Goal: Task Accomplishment & Management: Manage account settings

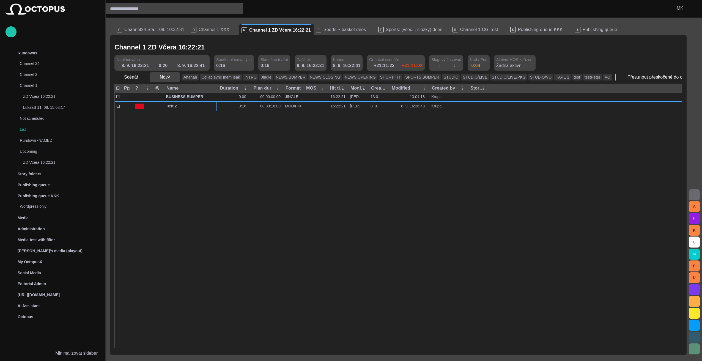
click at [172, 77] on span "button" at bounding box center [174, 77] width 5 height 5
click at [174, 151] on li "Off-air" at bounding box center [174, 149] width 52 height 10
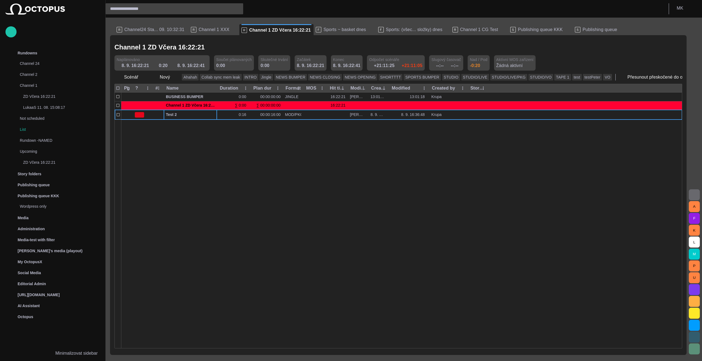
click at [180, 162] on div at bounding box center [401, 234] width 561 height 229
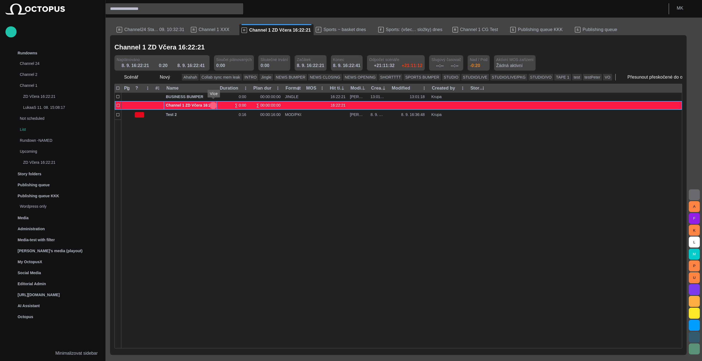
click at [213, 105] on span "button" at bounding box center [213, 105] width 4 height 4
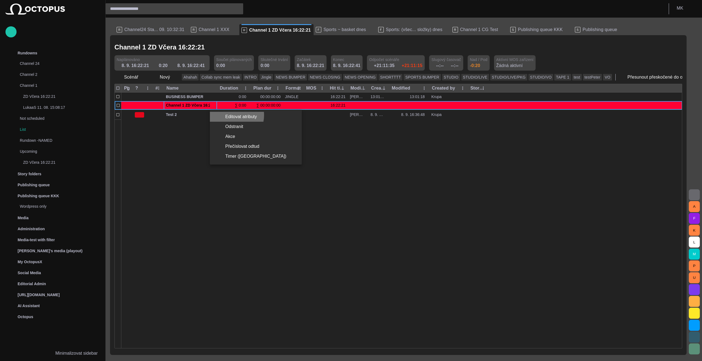
click at [232, 115] on li "Editovat atributy" at bounding box center [256, 117] width 92 height 10
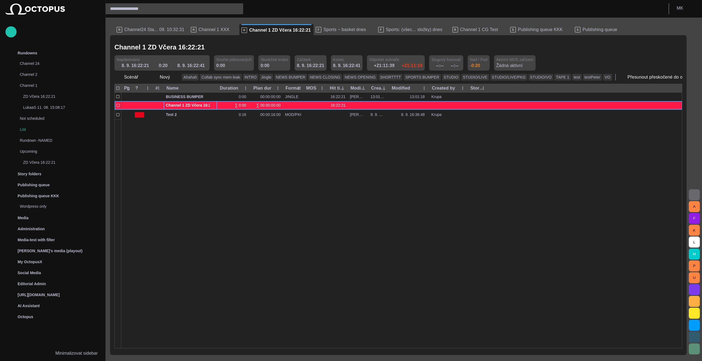
click at [199, 104] on span "Channel 1 ZD Včera 16:22:21" at bounding box center [192, 105] width 53 height 4
click at [137, 105] on div at bounding box center [143, 105] width 20 height 9
click at [213, 105] on span "button" at bounding box center [213, 105] width 4 height 4
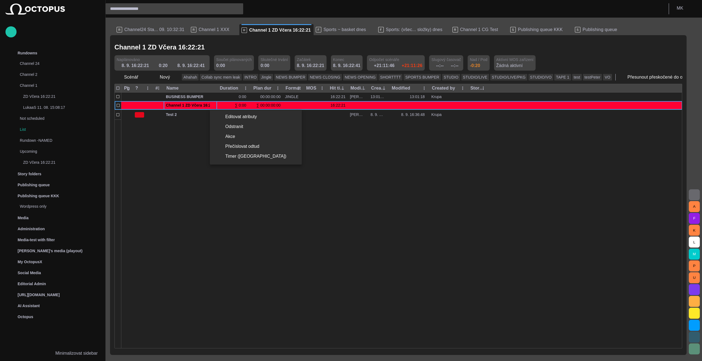
click at [264, 214] on div at bounding box center [351, 180] width 702 height 361
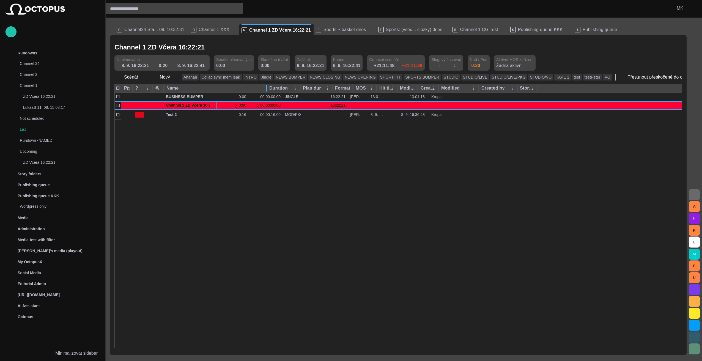
drag, startPoint x: 217, startPoint y: 89, endPoint x: 266, endPoint y: 92, distance: 49.6
click at [266, 92] on div at bounding box center [266, 88] width 3 height 9
click at [217, 46] on span "button" at bounding box center [219, 47] width 5 height 5
click at [217, 47] on span "button" at bounding box center [219, 47] width 5 height 5
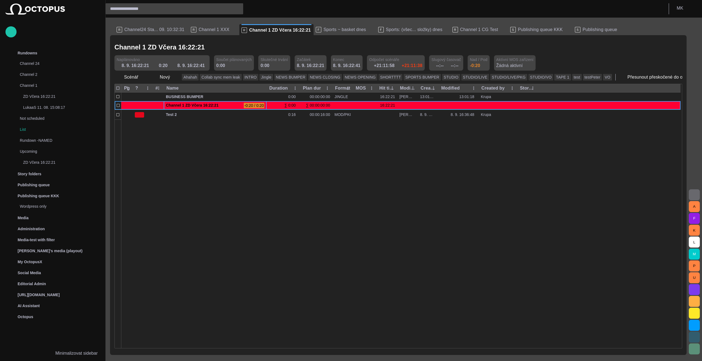
click at [151, 211] on div at bounding box center [400, 234] width 559 height 229
click at [217, 47] on span "button" at bounding box center [219, 47] width 5 height 5
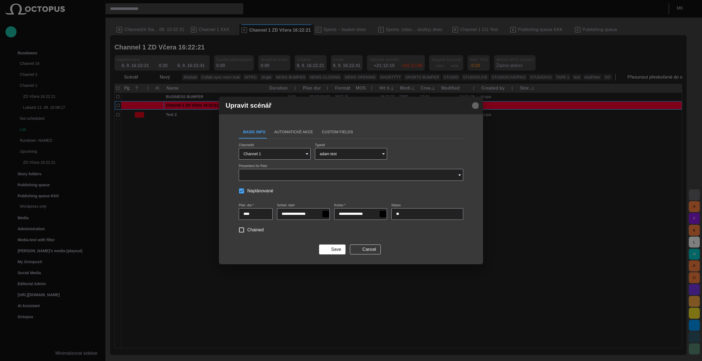
click at [478, 106] on span "button" at bounding box center [475, 105] width 7 height 7
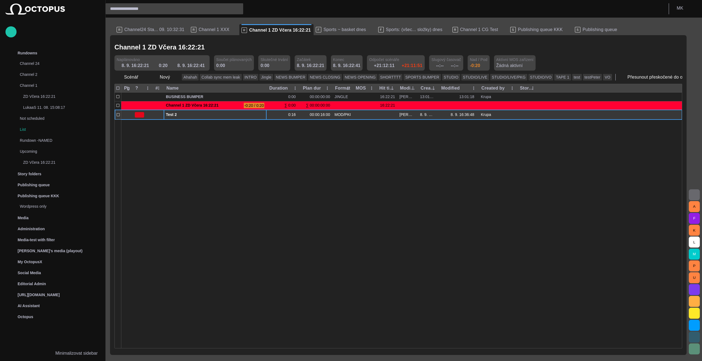
click at [213, 118] on div "Test 2" at bounding box center [215, 115] width 98 height 10
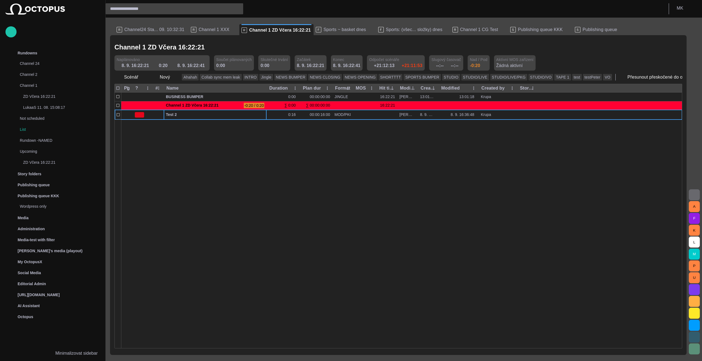
click at [217, 48] on span "button" at bounding box center [219, 47] width 5 height 5
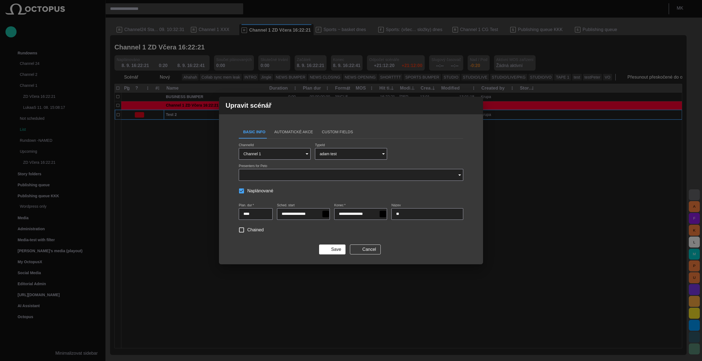
click at [475, 105] on span "button" at bounding box center [475, 105] width 7 height 7
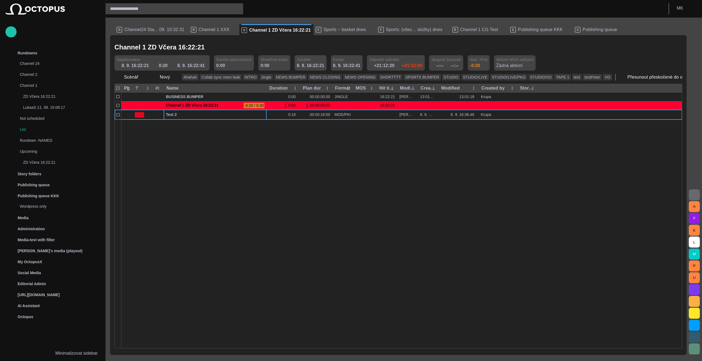
click at [234, 214] on div at bounding box center [401, 234] width 561 height 229
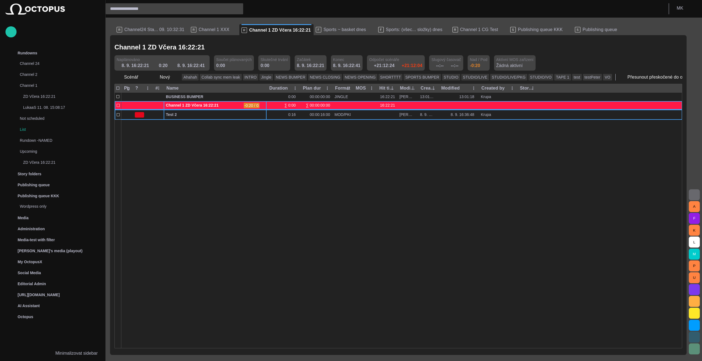
click at [262, 104] on span "button" at bounding box center [262, 105] width 4 height 4
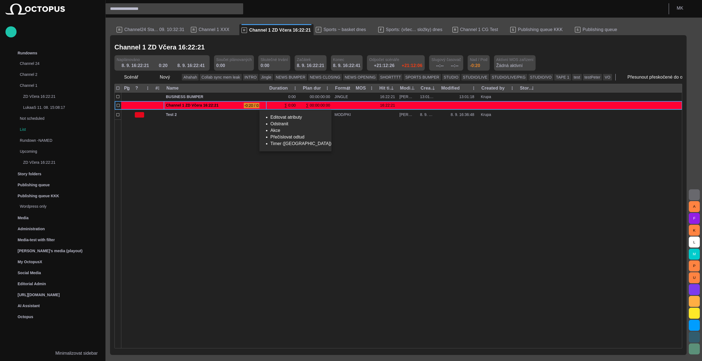
click at [281, 116] on li "Editovat atributy" at bounding box center [300, 117] width 61 height 7
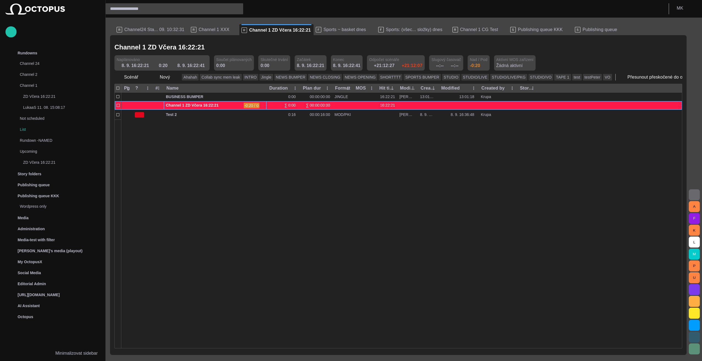
click at [263, 104] on span "button" at bounding box center [262, 105] width 4 height 4
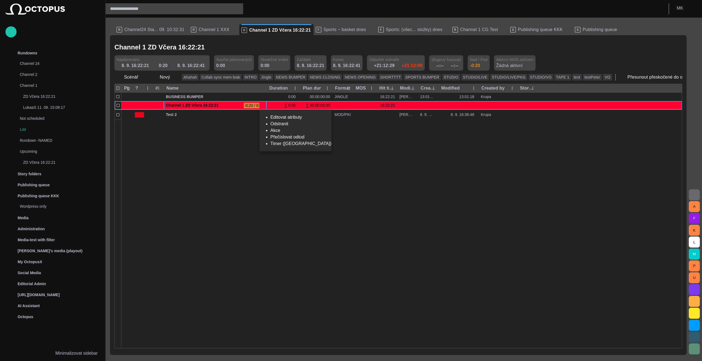
click at [346, 240] on div at bounding box center [351, 180] width 702 height 361
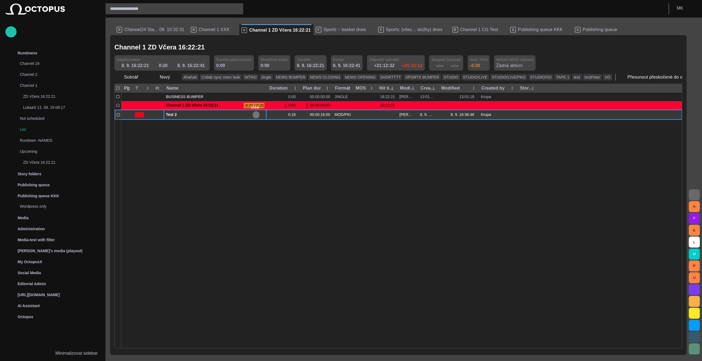
click at [256, 114] on span "button" at bounding box center [256, 115] width 4 height 4
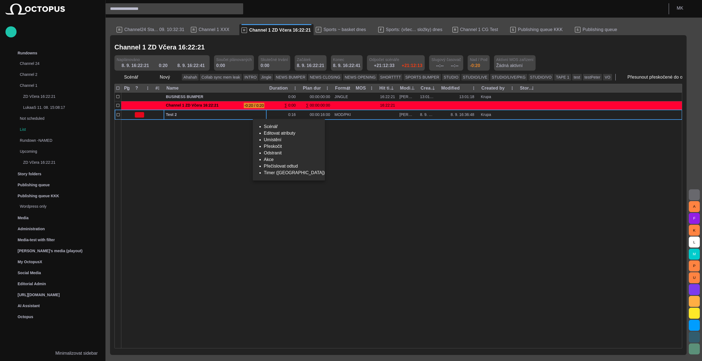
click at [276, 137] on li "Editovat atributy" at bounding box center [294, 133] width 61 height 7
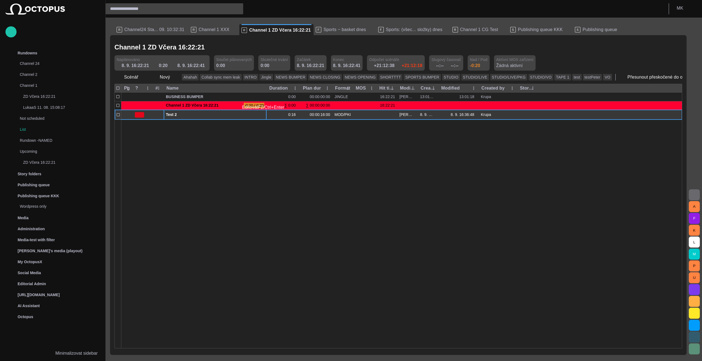
click at [262, 114] on span "button" at bounding box center [262, 115] width 4 height 4
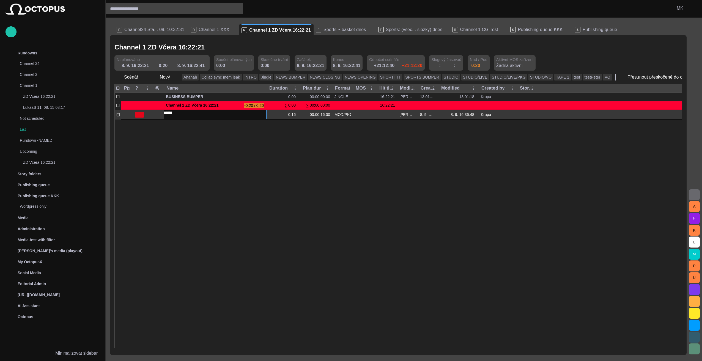
click at [258, 141] on div at bounding box center [401, 234] width 561 height 229
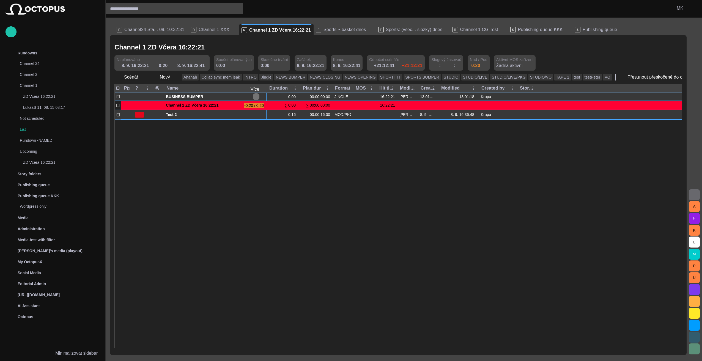
click at [256, 96] on span "button" at bounding box center [256, 97] width 4 height 4
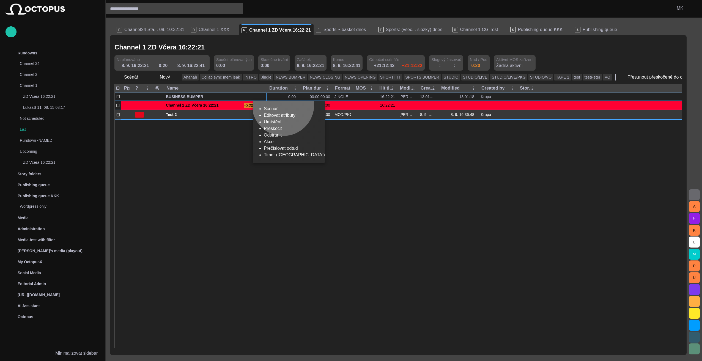
click at [283, 117] on li "Editovat atributy" at bounding box center [294, 115] width 61 height 7
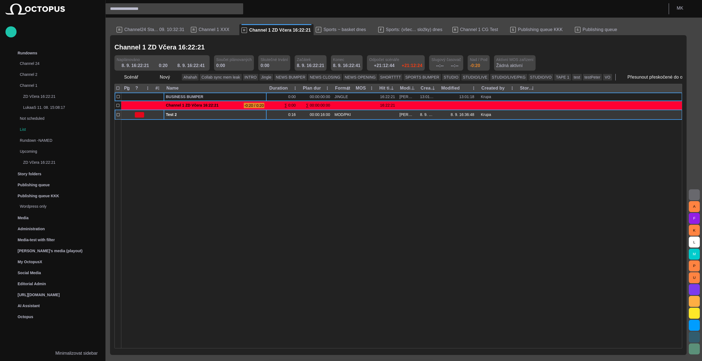
drag, startPoint x: 477, startPoint y: 156, endPoint x: 472, endPoint y: 154, distance: 5.0
click at [301, 151] on div at bounding box center [401, 234] width 561 height 229
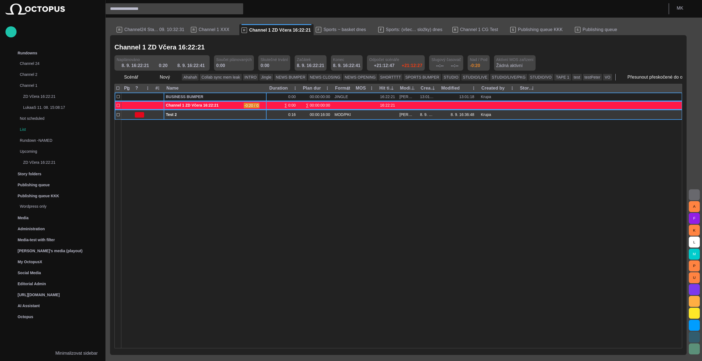
click at [262, 106] on span "button" at bounding box center [262, 105] width 4 height 4
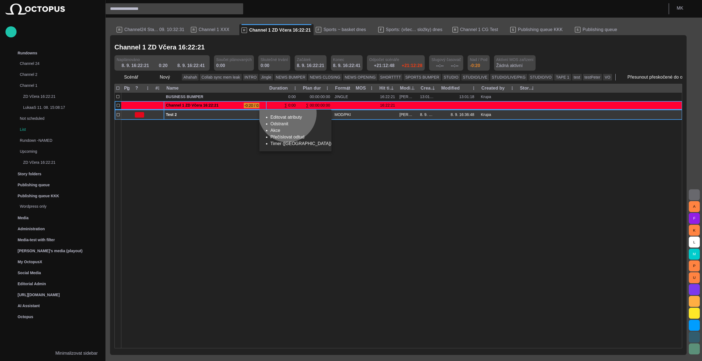
click at [287, 116] on li "Editovat atributy" at bounding box center [300, 117] width 61 height 7
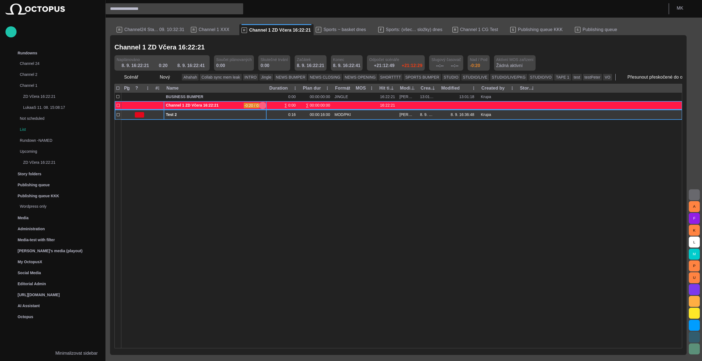
click at [262, 104] on span "button" at bounding box center [262, 105] width 4 height 4
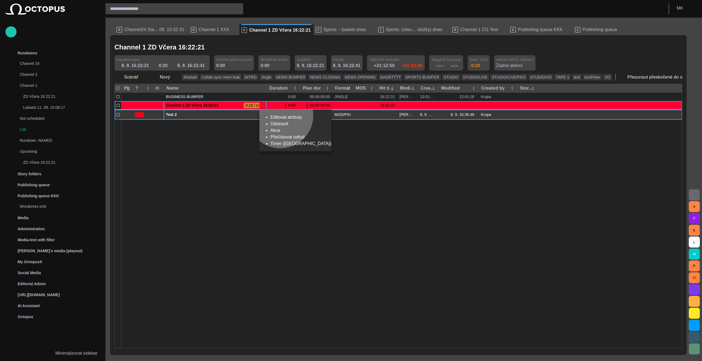
click at [280, 118] on li "Editovat atributy" at bounding box center [300, 117] width 61 height 7
click at [276, 160] on div at bounding box center [401, 234] width 561 height 229
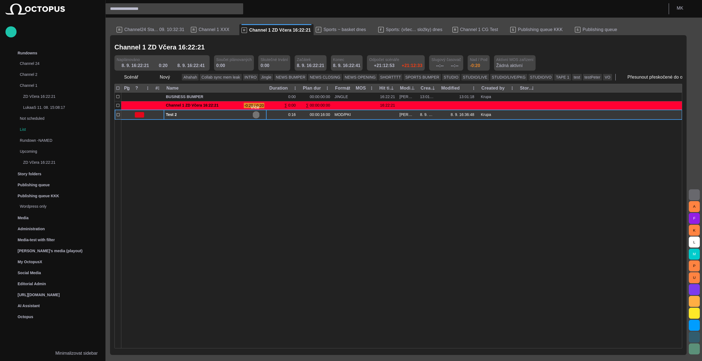
click at [256, 114] on span "button" at bounding box center [256, 115] width 4 height 4
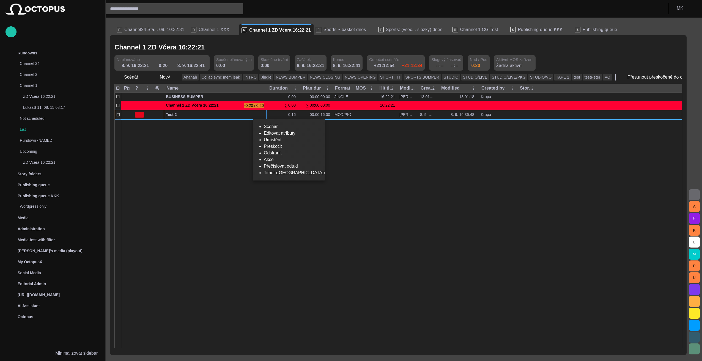
click at [411, 188] on div at bounding box center [351, 180] width 702 height 361
click at [496, 62] on span "Aktívní MOS zařízení" at bounding box center [514, 59] width 37 height 5
click at [496, 59] on span "Aktívní MOS zařízení" at bounding box center [514, 59] width 37 height 5
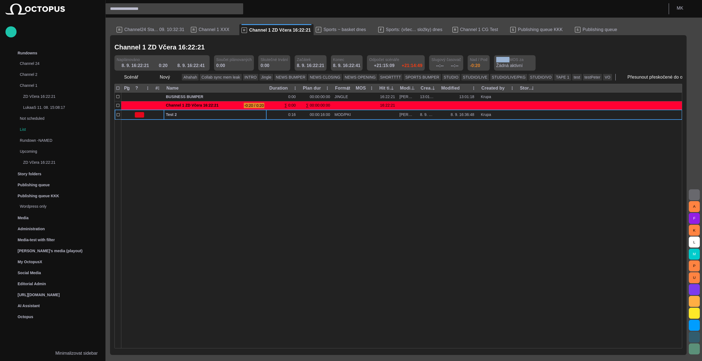
click at [496, 59] on span "Aktívní MOS zařízení" at bounding box center [514, 59] width 37 height 5
drag, startPoint x: 478, startPoint y: 59, endPoint x: 484, endPoint y: 65, distance: 8.2
click at [496, 65] on p "Žádná aktivní" at bounding box center [509, 65] width 26 height 7
click at [496, 66] on p "Žádná aktivní" at bounding box center [509, 65] width 26 height 7
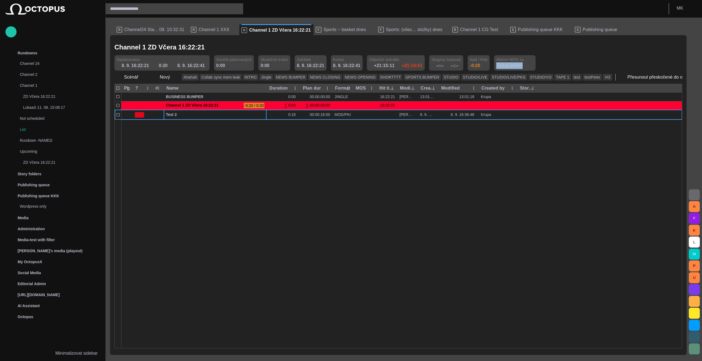
click at [496, 66] on p "Žádná aktivní" at bounding box center [509, 65] width 26 height 7
drag, startPoint x: 484, startPoint y: 66, endPoint x: 501, endPoint y: 67, distance: 17.1
click at [501, 67] on div "Žádná aktivní" at bounding box center [514, 65] width 37 height 7
click at [496, 62] on span "Aktívní MOS zařízení" at bounding box center [514, 59] width 37 height 5
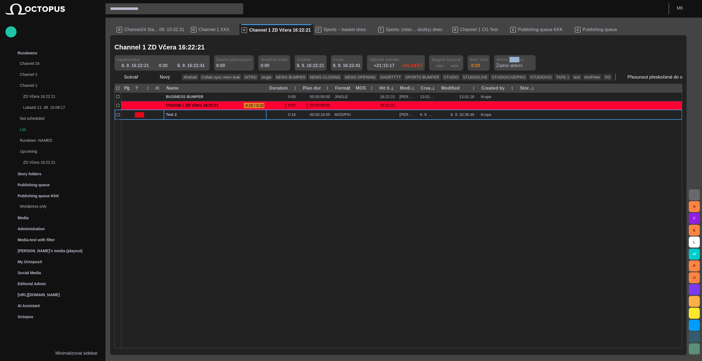
click at [496, 62] on span "Aktívní MOS zařízení" at bounding box center [514, 59] width 37 height 5
drag, startPoint x: 487, startPoint y: 62, endPoint x: 481, endPoint y: 62, distance: 6.4
click at [496, 62] on span "Aktívní MOS zařízení" at bounding box center [514, 59] width 37 height 5
click at [496, 64] on p "Žádná aktivní" at bounding box center [509, 65] width 26 height 7
click at [496, 66] on p "Žádná aktivní" at bounding box center [509, 65] width 26 height 7
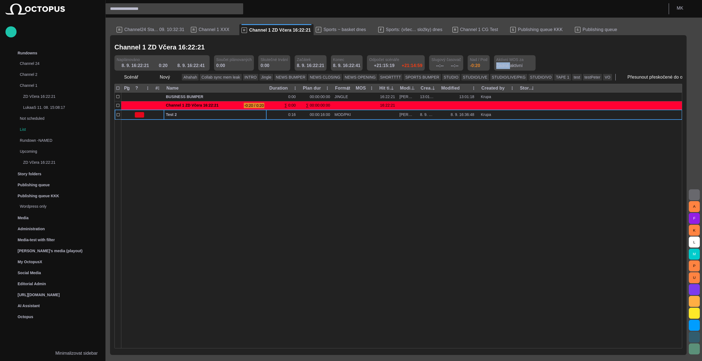
click at [496, 66] on p "Žádná aktivní" at bounding box center [509, 65] width 26 height 7
drag, startPoint x: 479, startPoint y: 66, endPoint x: 542, endPoint y: 59, distance: 64.0
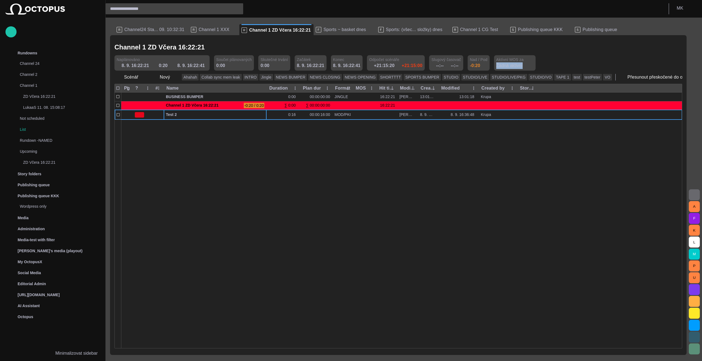
click at [542, 59] on div "Naplánováno 8. 9. 16:22:21 0:20 8. 9. 16:22:41 Součet plánovaných 0:00 Skutečné…" at bounding box center [398, 62] width 568 height 15
click at [496, 63] on p "Žádná aktivní" at bounding box center [509, 65] width 26 height 7
click at [576, 54] on div "Channel 1 ZD Včera 16:22:21 Naplánováno 8. 9. 16:22:21 0:20 8. 9. 16:22:41 Souč…" at bounding box center [398, 56] width 568 height 29
click at [226, 181] on div at bounding box center [401, 234] width 561 height 229
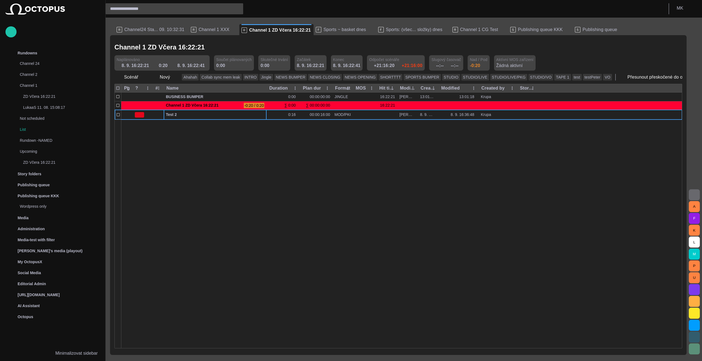
click at [197, 158] on div at bounding box center [401, 234] width 561 height 229
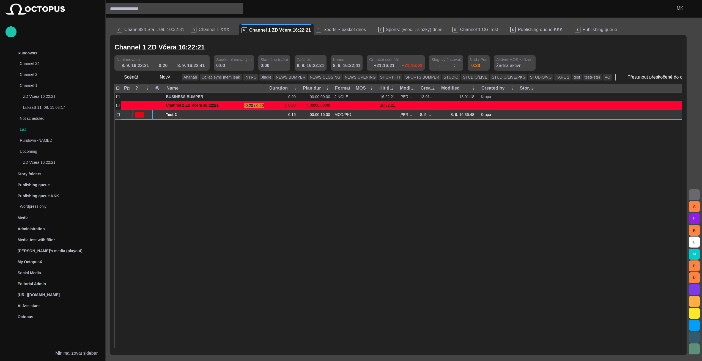
click at [152, 117] on div at bounding box center [143, 115] width 20 height 10
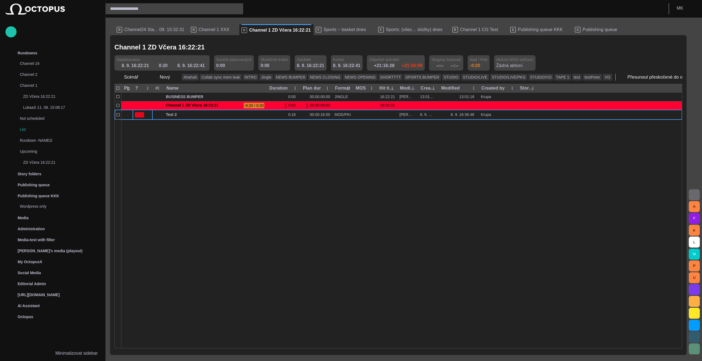
click at [173, 168] on div at bounding box center [401, 234] width 561 height 229
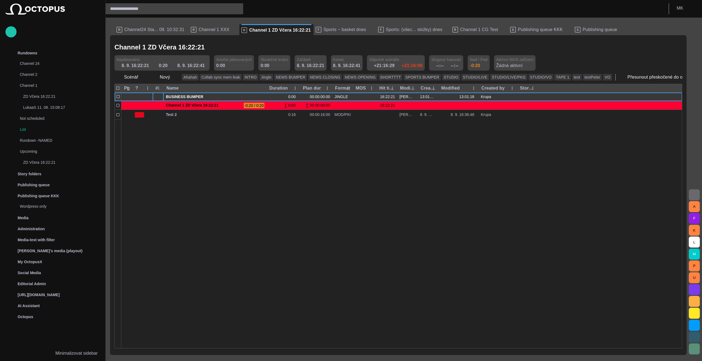
click at [154, 96] on div at bounding box center [158, 97] width 11 height 9
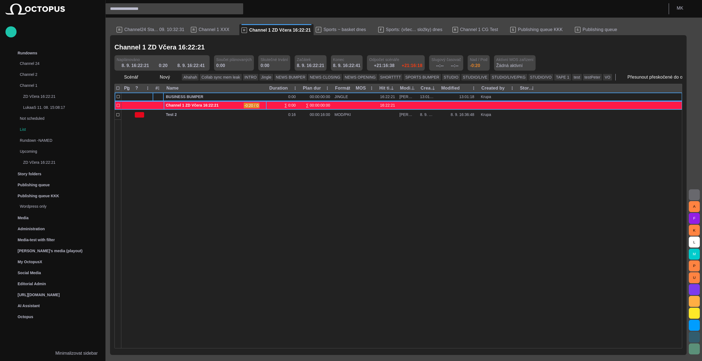
click at [222, 106] on span "Channel 1 ZD Včera 16:22:21" at bounding box center [204, 105] width 76 height 5
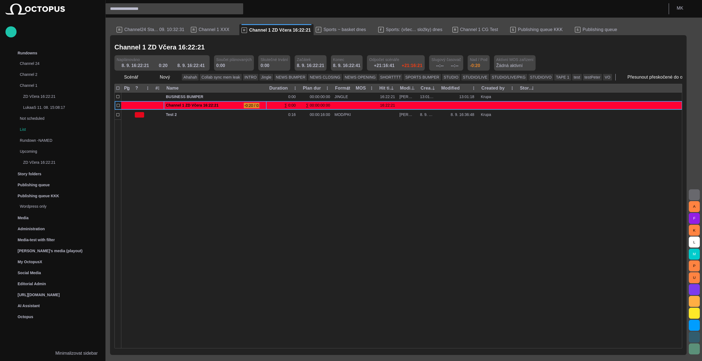
click at [220, 155] on div at bounding box center [401, 234] width 561 height 229
click at [144, 79] on span "button" at bounding box center [143, 77] width 5 height 5
click at [175, 207] on div at bounding box center [351, 180] width 702 height 361
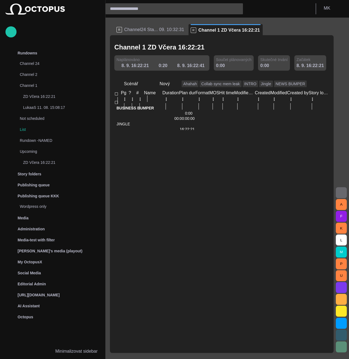
click at [189, 199] on span "button" at bounding box center [186, 201] width 4 height 4
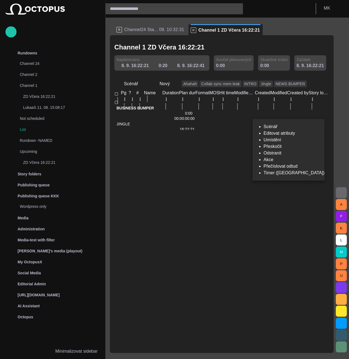
click at [293, 126] on ul "Scénář Editovat atributy Umístění Přeskočit Odstranit Akce Přečíslovat odtud Ti…" at bounding box center [289, 149] width 72 height 53
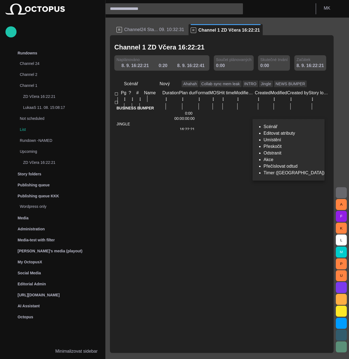
click at [293, 126] on ul "Scénář Editovat atributy Umístění Přeskočit Odstranit Akce Přečíslovat odtud Ti…" at bounding box center [289, 149] width 72 height 53
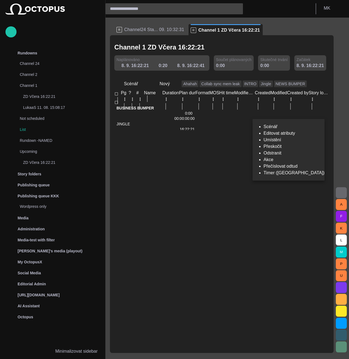
click at [293, 126] on ul "Scénář Editovat atributy Umístění Přeskočit Odstranit Akce Přečíslovat odtud Ti…" at bounding box center [289, 149] width 72 height 53
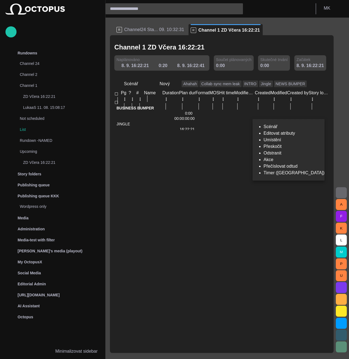
click at [290, 126] on ul "Scénář Editovat atributy Umístění Přeskočit Odstranit Akce Přečíslovat odtud Ti…" at bounding box center [289, 149] width 72 height 53
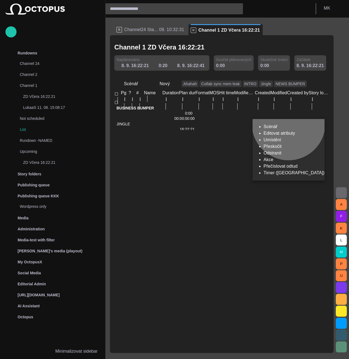
click at [289, 136] on li "Editovat atributy" at bounding box center [294, 133] width 61 height 7
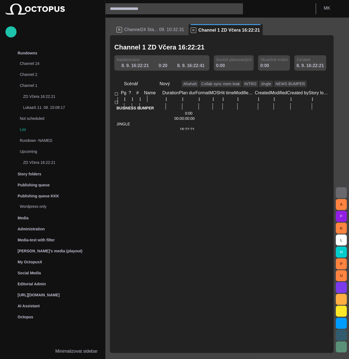
click at [189, 199] on span "button" at bounding box center [186, 201] width 4 height 4
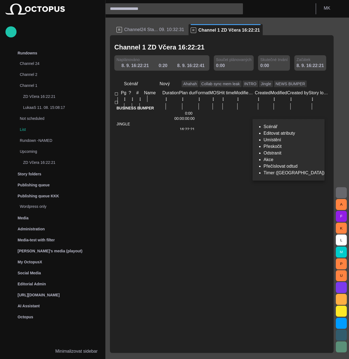
click at [203, 152] on div at bounding box center [174, 179] width 349 height 359
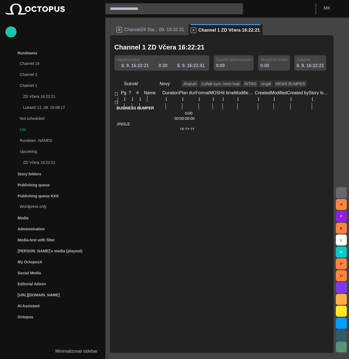
click at [175, 130] on div at bounding box center [329, 128] width 416 height 4
click at [175, 81] on span "button" at bounding box center [174, 83] width 5 height 5
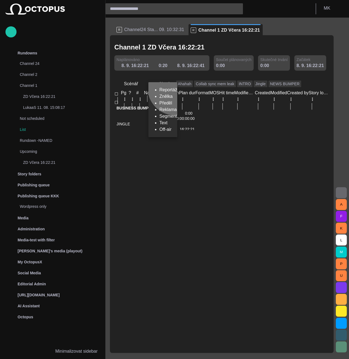
click at [175, 90] on li "Reportáž" at bounding box center [168, 90] width 18 height 7
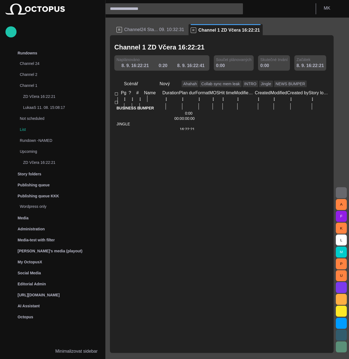
type input "****"
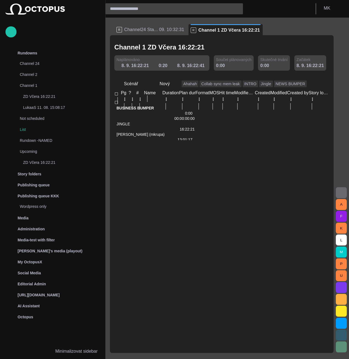
click at [195, 258] on span "button" at bounding box center [193, 260] width 4 height 4
click at [197, 257] on input "******" at bounding box center [155, 260] width 82 height 6
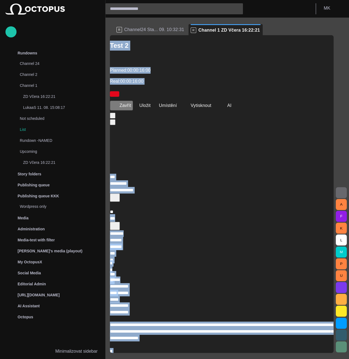
click at [117, 103] on span "button" at bounding box center [114, 105] width 5 height 5
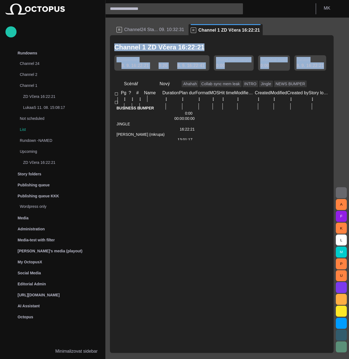
click at [169, 257] on span "Test 2" at bounding box center [156, 259] width 78 height 5
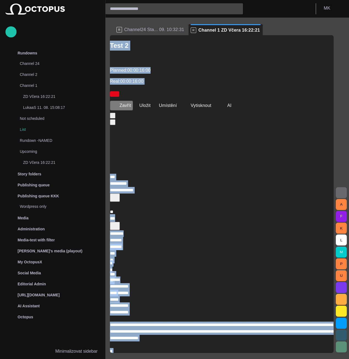
click at [117, 103] on span "button" at bounding box center [114, 105] width 5 height 5
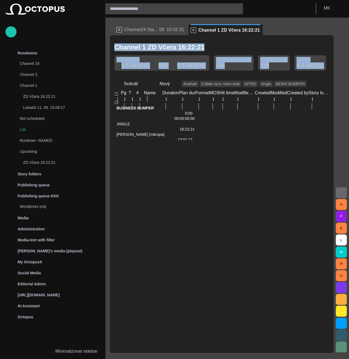
click at [153, 257] on div at bounding box center [155, 257] width 82 height 0
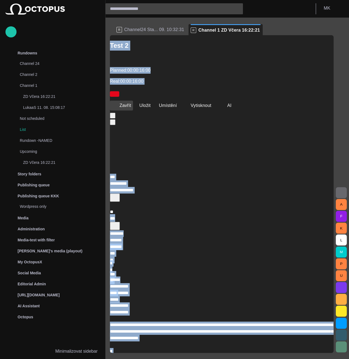
drag, startPoint x: 153, startPoint y: 125, endPoint x: 123, endPoint y: 61, distance: 71.1
click at [123, 101] on button "Zavřít" at bounding box center [121, 106] width 23 height 10
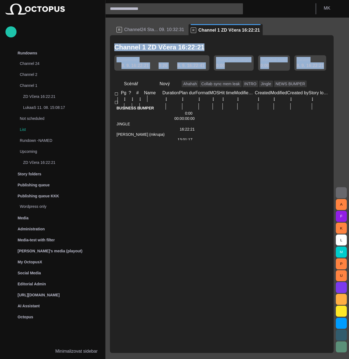
click at [189, 258] on span "button" at bounding box center [186, 260] width 4 height 4
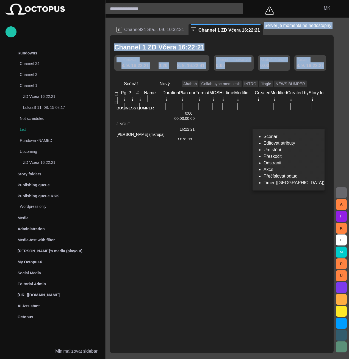
click at [265, 33] on span at bounding box center [265, 33] width 0 height 0
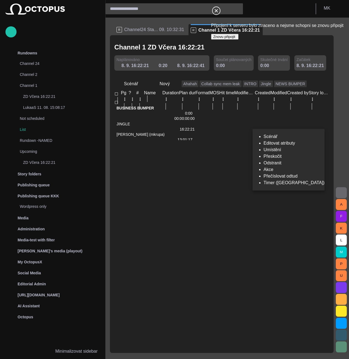
click at [7, 31] on div at bounding box center [174, 179] width 349 height 359
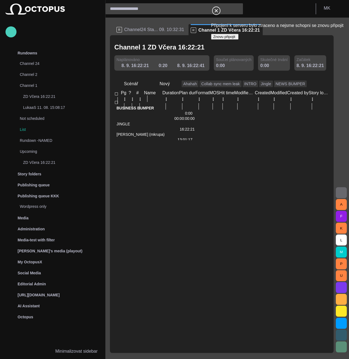
click at [10, 31] on span "button" at bounding box center [11, 31] width 7 height 7
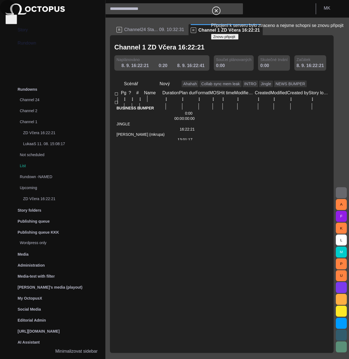
click at [10, 23] on span "button" at bounding box center [11, 18] width 7 height 7
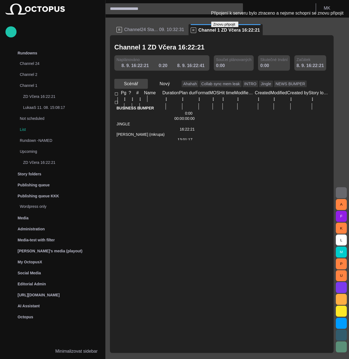
click at [142, 81] on span "button" at bounding box center [143, 83] width 5 height 5
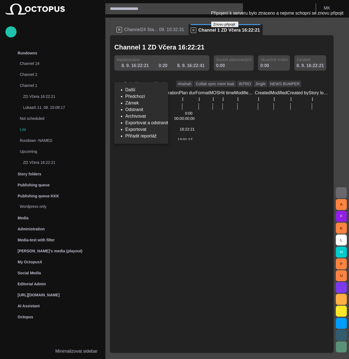
drag, startPoint x: 245, startPoint y: 239, endPoint x: 236, endPoint y: 235, distance: 10.3
click at [245, 239] on div at bounding box center [174, 179] width 349 height 359
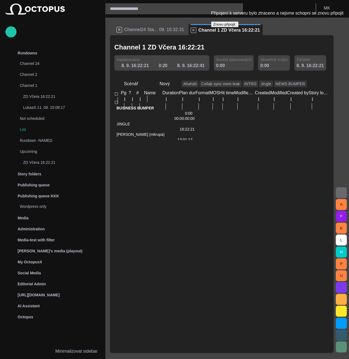
click at [195, 258] on span "button" at bounding box center [193, 260] width 4 height 4
click at [233, 140] on div at bounding box center [329, 138] width 416 height 4
click at [189, 258] on span "button" at bounding box center [186, 260] width 4 height 4
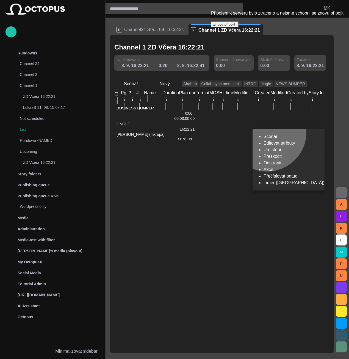
click at [267, 144] on li "Editovat atributy" at bounding box center [294, 143] width 61 height 7
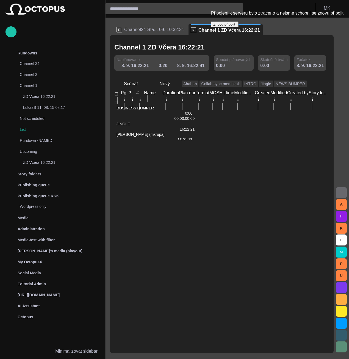
click at [189, 258] on span "button" at bounding box center [186, 260] width 4 height 4
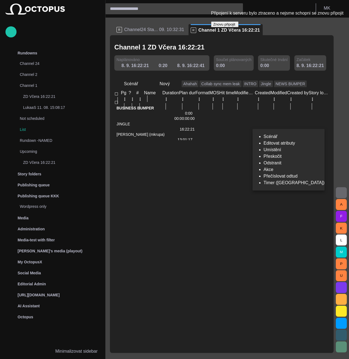
click at [256, 124] on div at bounding box center [174, 179] width 349 height 359
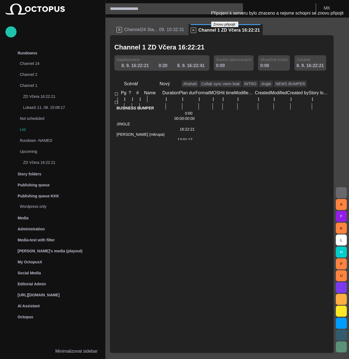
click at [189, 258] on span "button" at bounding box center [186, 260] width 4 height 4
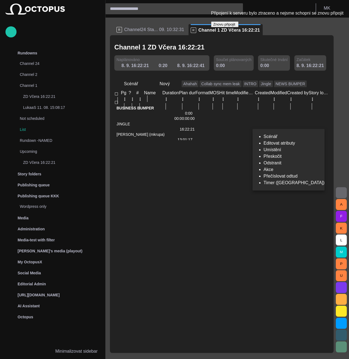
click at [171, 273] on div at bounding box center [174, 179] width 349 height 359
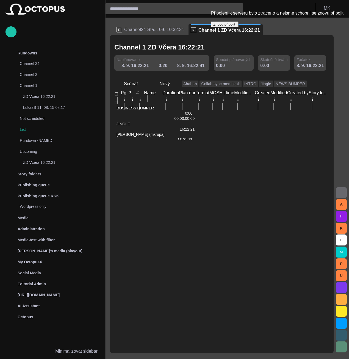
click at [235, 26] on span "Znovu připojit" at bounding box center [224, 24] width 22 height 4
click at [200, 140] on div at bounding box center [329, 138] width 416 height 4
click at [235, 26] on span "Znovu připojit" at bounding box center [224, 24] width 22 height 4
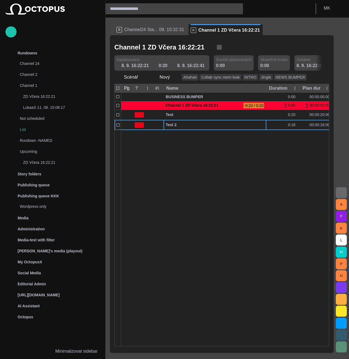
click at [217, 48] on span "button" at bounding box center [219, 47] width 5 height 5
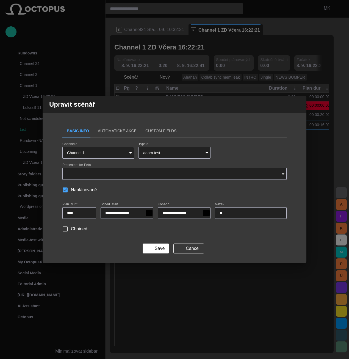
click at [94, 176] on input "Presenters for Peto" at bounding box center [172, 173] width 211 height 5
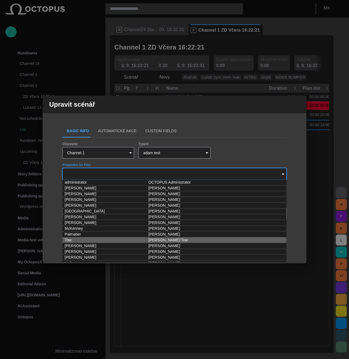
click at [85, 237] on td "Tow" at bounding box center [104, 240] width 84 height 6
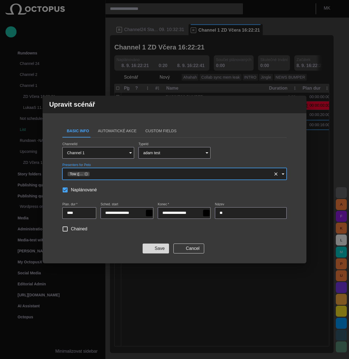
click at [161, 250] on button "Save" at bounding box center [156, 249] width 26 height 10
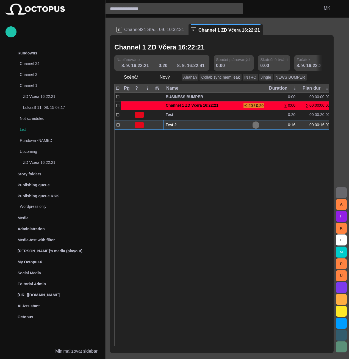
click at [256, 123] on span "button" at bounding box center [256, 125] width 4 height 4
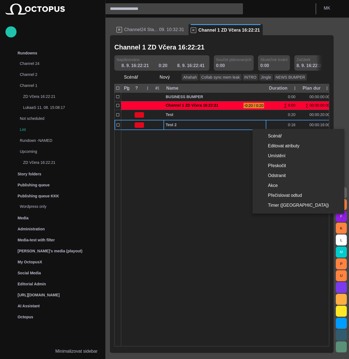
click at [209, 47] on div at bounding box center [174, 179] width 349 height 359
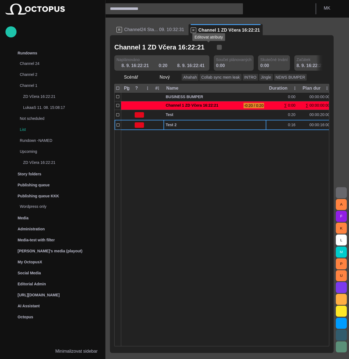
click at [217, 48] on span "button" at bounding box center [219, 47] width 5 height 5
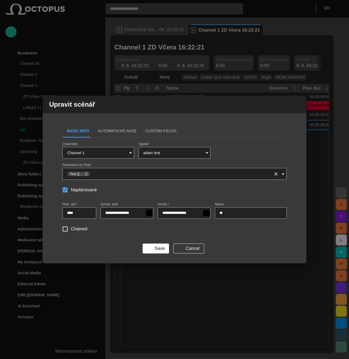
click at [277, 175] on icon "Clear" at bounding box center [275, 173] width 5 height 5
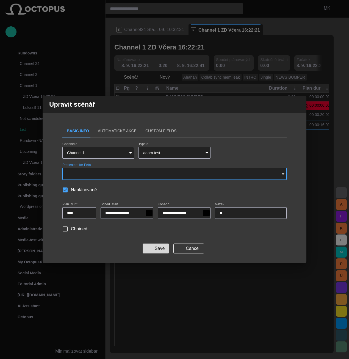
click at [159, 248] on button "Save" at bounding box center [156, 249] width 26 height 10
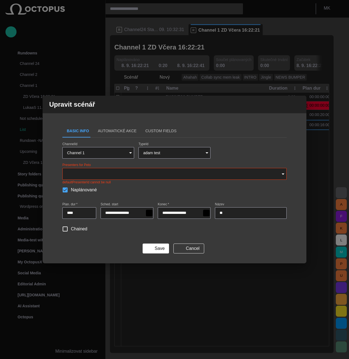
click at [187, 183] on form "**********" at bounding box center [174, 197] width 224 height 111
click at [160, 249] on button "Save" at bounding box center [156, 249] width 26 height 10
click at [184, 248] on button "Cancel" at bounding box center [189, 249] width 31 height 10
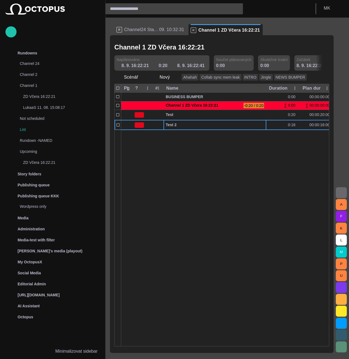
click at [158, 167] on div at bounding box center [329, 238] width 416 height 216
click at [217, 47] on span "button" at bounding box center [219, 47] width 5 height 5
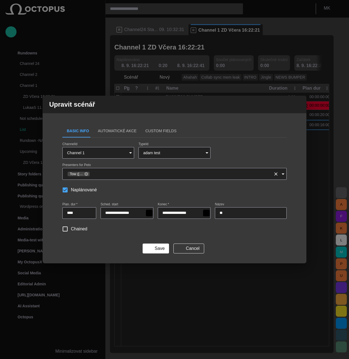
click at [87, 174] on icon at bounding box center [86, 174] width 4 height 4
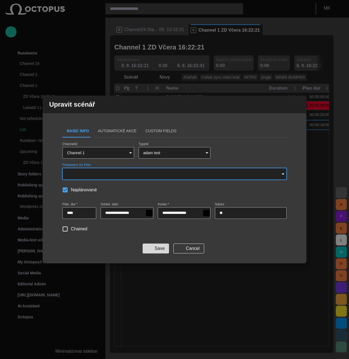
click at [156, 247] on button "Save" at bounding box center [156, 249] width 26 height 10
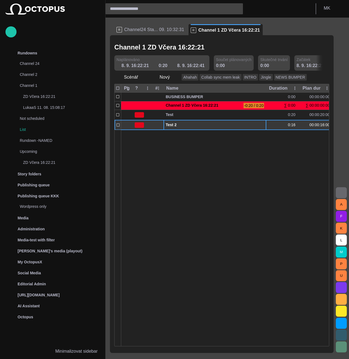
click at [257, 125] on span "button" at bounding box center [256, 125] width 4 height 4
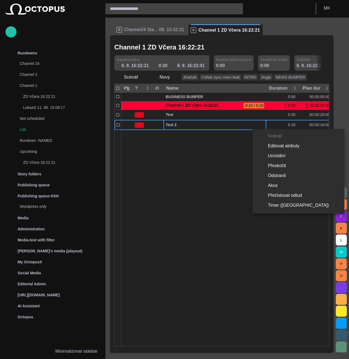
click at [283, 146] on li "Editovat atributy" at bounding box center [299, 146] width 92 height 10
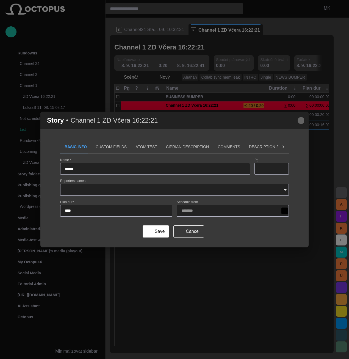
click at [301, 121] on span "button" at bounding box center [301, 120] width 7 height 7
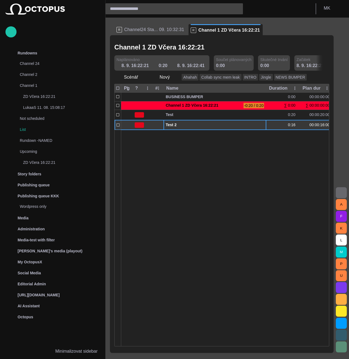
click at [257, 125] on span "button" at bounding box center [256, 125] width 4 height 4
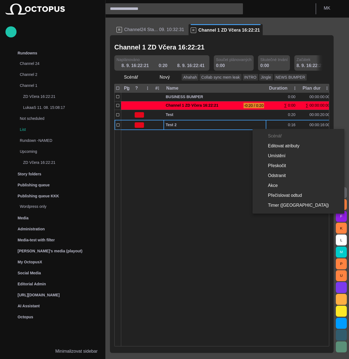
click at [274, 155] on li "Umístění" at bounding box center [299, 156] width 92 height 10
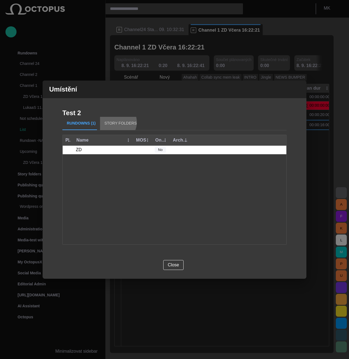
click at [112, 122] on button "Story Folders" at bounding box center [120, 123] width 41 height 13
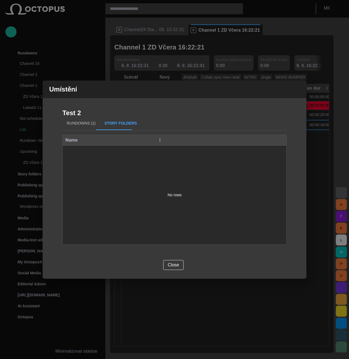
click at [75, 122] on button "Rundowns (1)" at bounding box center [81, 123] width 38 height 13
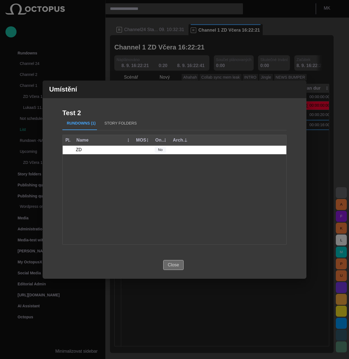
click at [175, 266] on button "Close" at bounding box center [173, 265] width 21 height 10
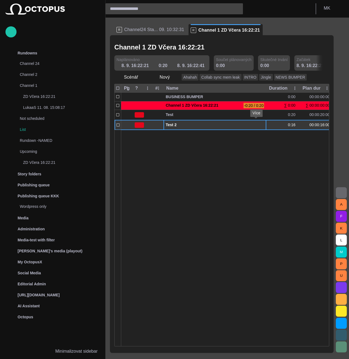
click at [256, 124] on span "button" at bounding box center [256, 125] width 4 height 4
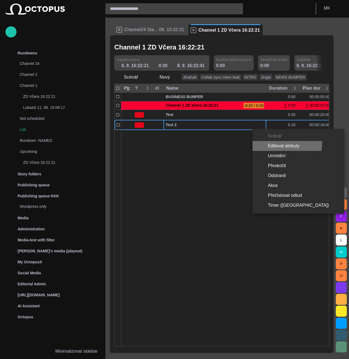
click at [287, 144] on li "Editovat atributy" at bounding box center [299, 146] width 92 height 10
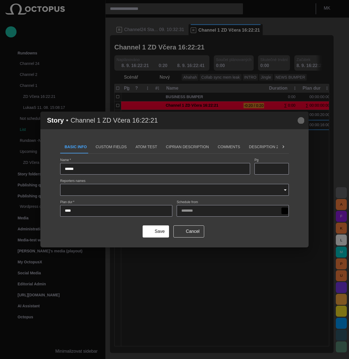
click at [301, 121] on span "button" at bounding box center [301, 120] width 7 height 7
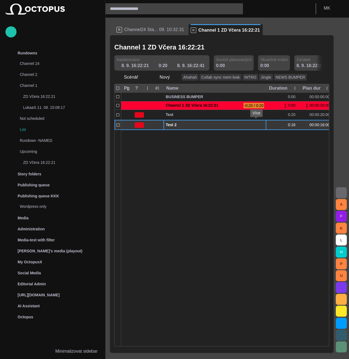
click at [256, 124] on span "button" at bounding box center [256, 125] width 4 height 4
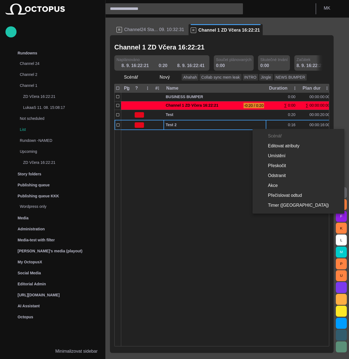
click at [214, 126] on div at bounding box center [174, 179] width 349 height 359
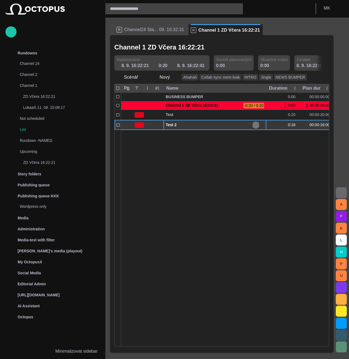
click at [257, 125] on span "button" at bounding box center [256, 125] width 4 height 4
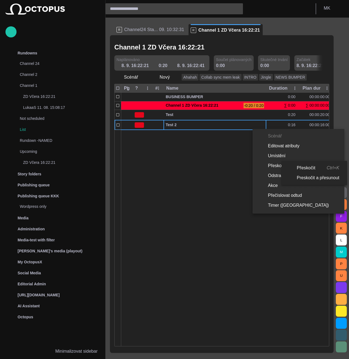
click at [325, 179] on li "Preskočit a přesunout" at bounding box center [314, 178] width 64 height 10
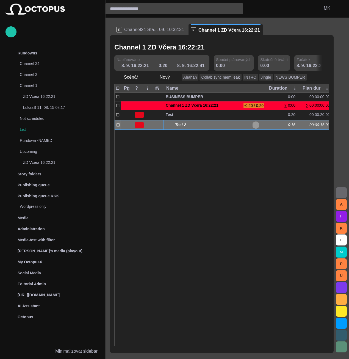
click at [255, 125] on span "button" at bounding box center [256, 125] width 4 height 4
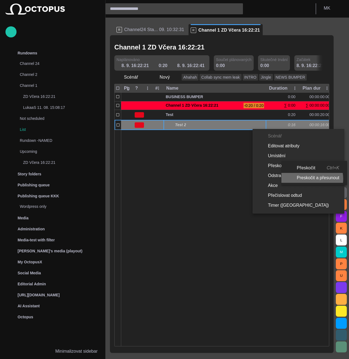
click at [311, 179] on li "Preskočit a přesunout" at bounding box center [314, 178] width 64 height 10
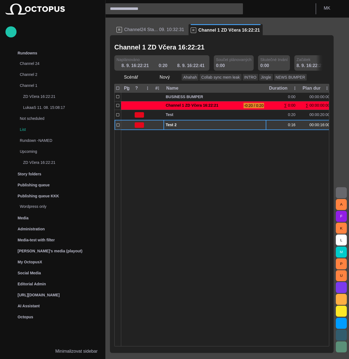
click at [257, 125] on span "button" at bounding box center [256, 125] width 4 height 4
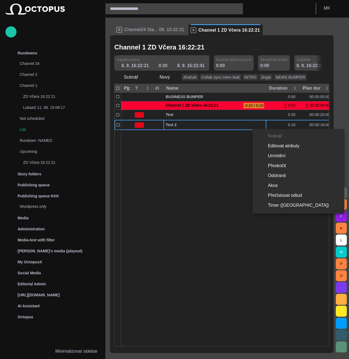
click at [175, 236] on div at bounding box center [174, 179] width 349 height 359
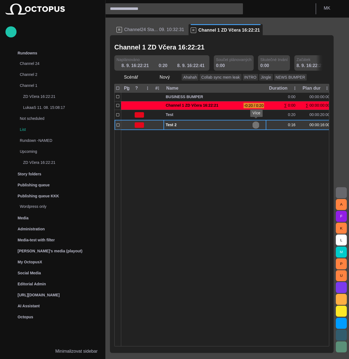
click at [256, 125] on span "button" at bounding box center [256, 125] width 4 height 4
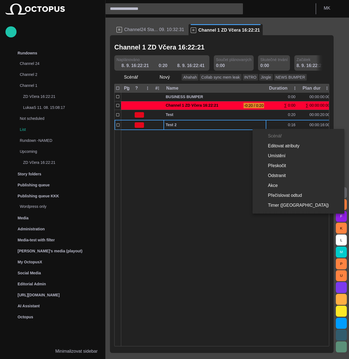
click at [295, 242] on div at bounding box center [174, 179] width 349 height 359
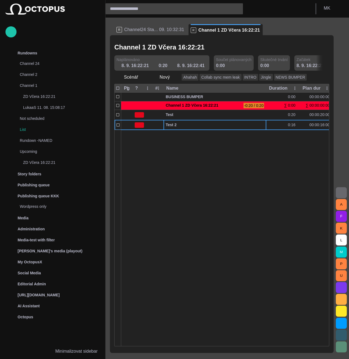
click at [145, 152] on div at bounding box center [329, 238] width 416 height 216
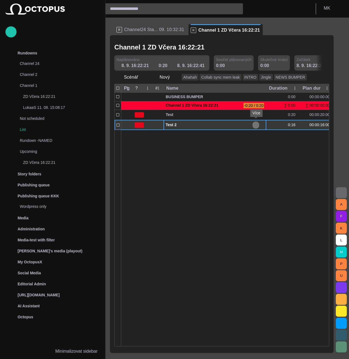
click at [257, 124] on span "button" at bounding box center [256, 125] width 4 height 4
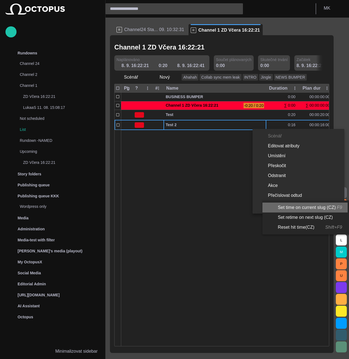
click at [323, 209] on li "Set time on current slug (CZ) F9" at bounding box center [305, 208] width 85 height 10
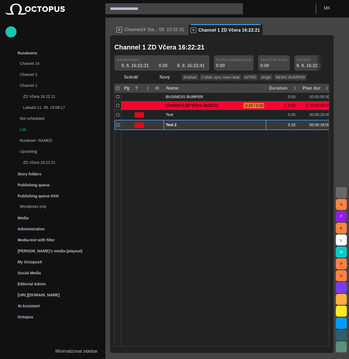
click at [256, 125] on span "button" at bounding box center [256, 125] width 4 height 4
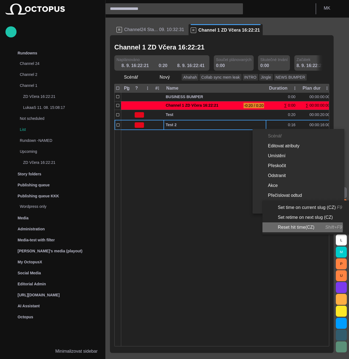
click at [293, 227] on li "Reset hit time(CZ) Shift+F9" at bounding box center [305, 227] width 85 height 10
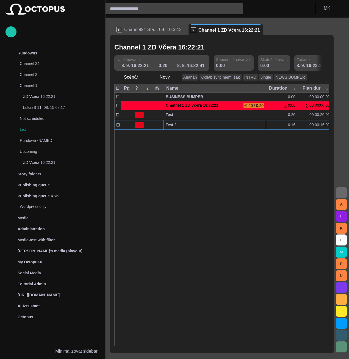
click at [274, 233] on div at bounding box center [329, 238] width 416 height 216
click at [176, 163] on div at bounding box center [329, 238] width 416 height 216
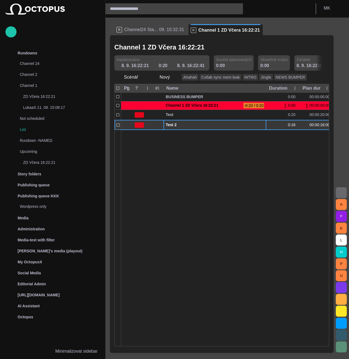
click at [194, 124] on span "Test 2" at bounding box center [215, 124] width 98 height 5
click at [258, 125] on button "button" at bounding box center [256, 125] width 7 height 8
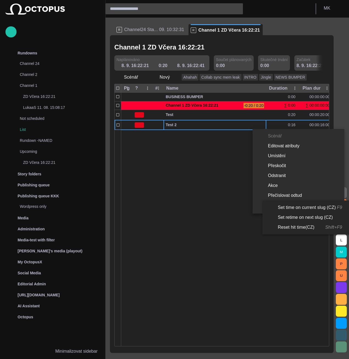
click at [308, 211] on li "Set time on current slug (CZ) F9" at bounding box center [305, 208] width 85 height 10
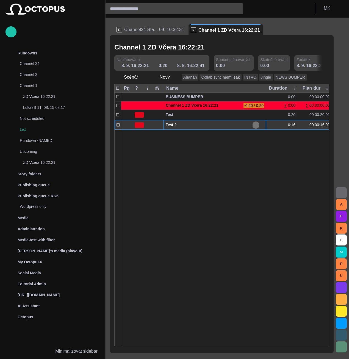
click at [257, 125] on span "button" at bounding box center [256, 125] width 4 height 4
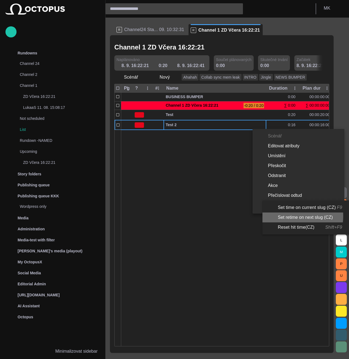
click at [293, 216] on li "Set retime on next slug (CZ)" at bounding box center [305, 218] width 85 height 10
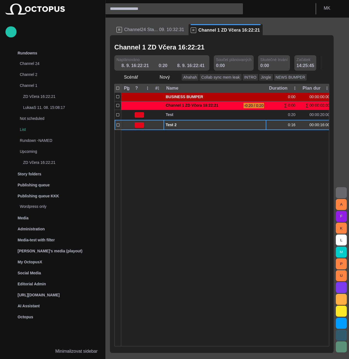
click at [255, 124] on span "button" at bounding box center [256, 125] width 4 height 4
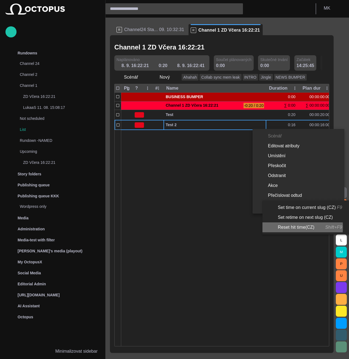
click at [292, 227] on li "Reset hit time(CZ) Shift+F9" at bounding box center [305, 227] width 85 height 10
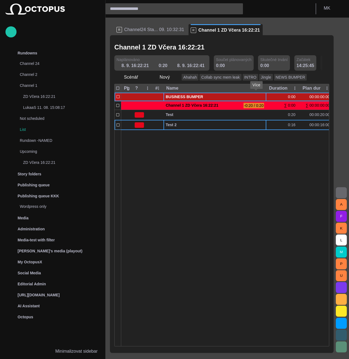
click at [255, 97] on span "button" at bounding box center [256, 97] width 4 height 4
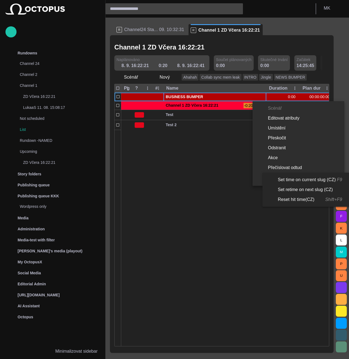
click at [294, 201] on li "Reset hit time(CZ) Shift+F9" at bounding box center [305, 200] width 85 height 10
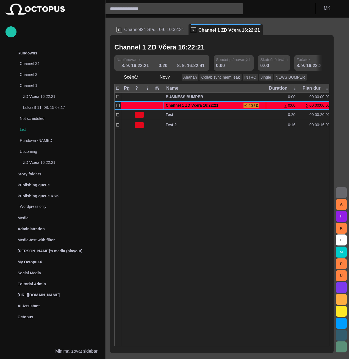
click at [236, 212] on div at bounding box center [329, 238] width 416 height 216
click at [228, 198] on div at bounding box center [329, 238] width 416 height 216
click at [207, 177] on div at bounding box center [329, 238] width 416 height 216
click at [225, 211] on div at bounding box center [329, 238] width 416 height 216
click at [212, 180] on div at bounding box center [329, 238] width 416 height 216
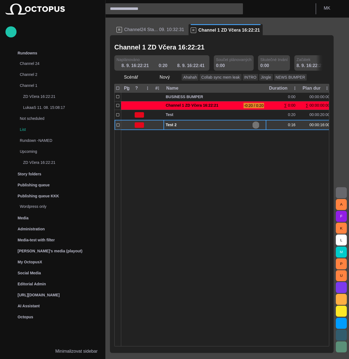
click at [258, 124] on button "button" at bounding box center [256, 125] width 7 height 8
